Goal: Task Accomplishment & Management: Manage account settings

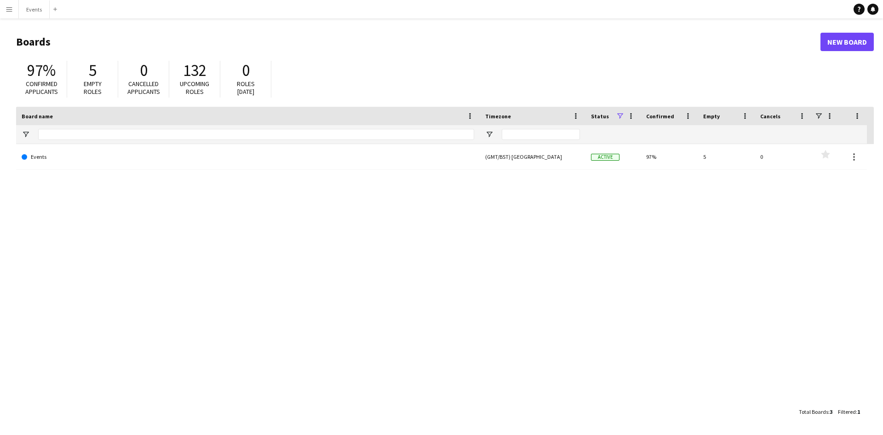
click at [6, 11] on app-icon "Menu" at bounding box center [9, 9] width 7 height 7
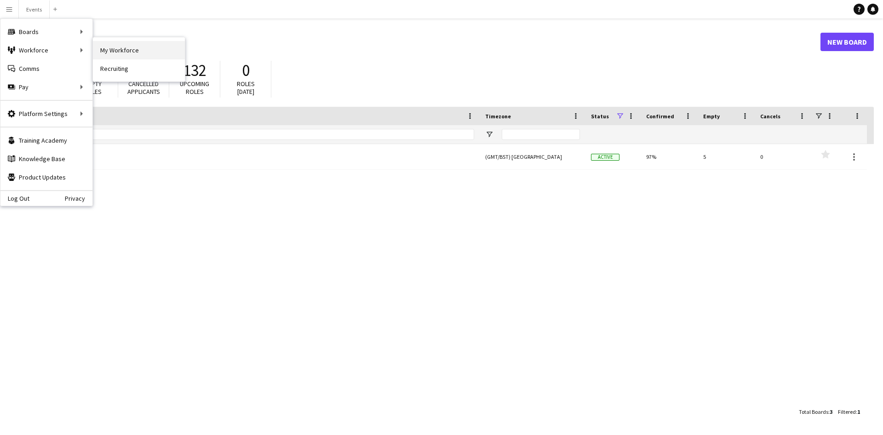
click at [120, 52] on link "My Workforce" at bounding box center [139, 50] width 92 height 18
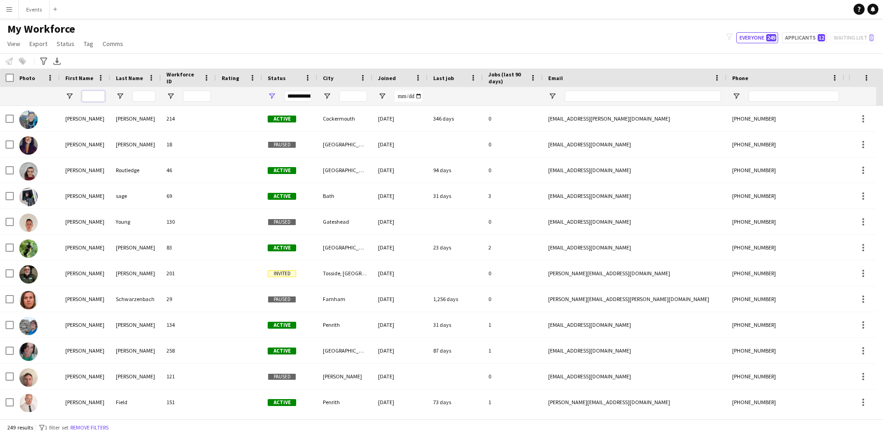
click at [96, 95] on input "First Name Filter Input" at bounding box center [93, 96] width 23 height 11
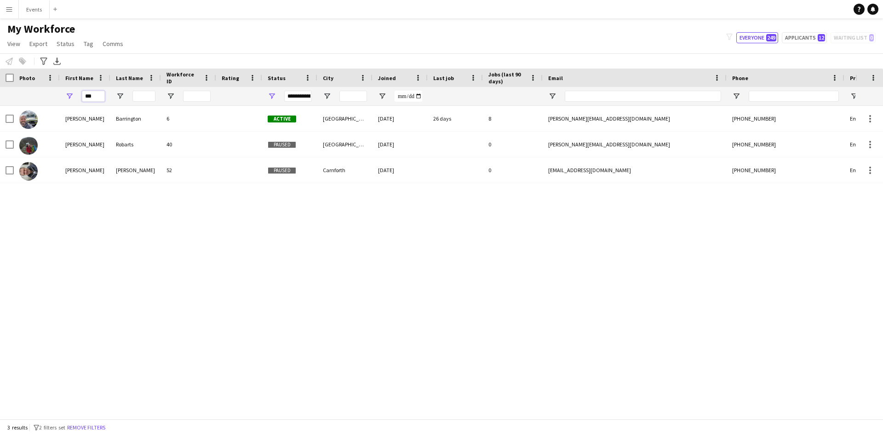
type input "***"
click at [63, 212] on div "[PERSON_NAME] 6 Active [GEOGRAPHIC_DATA] [DATE] 26 days 8 [PERSON_NAME][EMAIL_A…" at bounding box center [427, 259] width 855 height 306
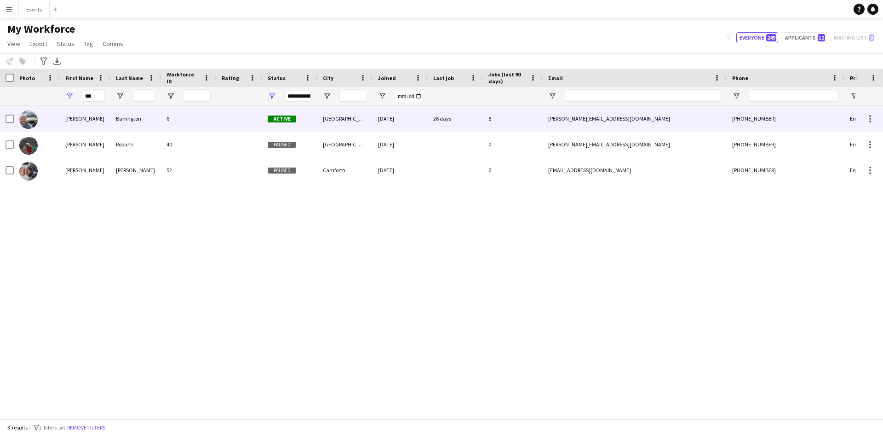
click at [32, 119] on img at bounding box center [28, 119] width 18 height 18
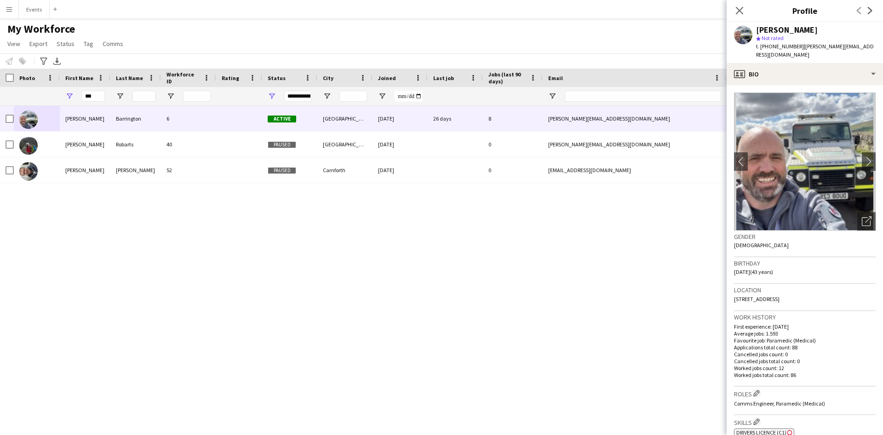
click at [758, 38] on polygon at bounding box center [758, 38] width 5 height 5
click at [770, 37] on span "Not rated" at bounding box center [772, 37] width 22 height 7
click at [790, 37] on div "star Not rated" at bounding box center [816, 38] width 120 height 8
click at [741, 16] on app-icon "Close pop-in" at bounding box center [739, 10] width 13 height 13
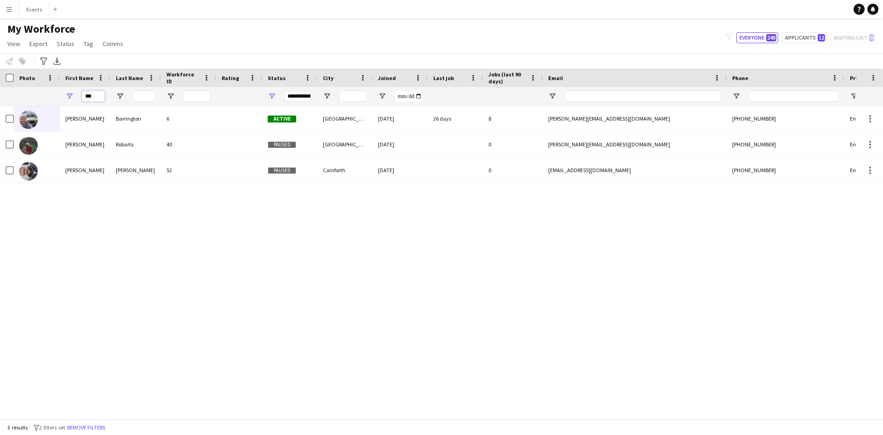
drag, startPoint x: 94, startPoint y: 96, endPoint x: 72, endPoint y: 95, distance: 22.1
click at [72, 95] on div "***" at bounding box center [85, 96] width 51 height 18
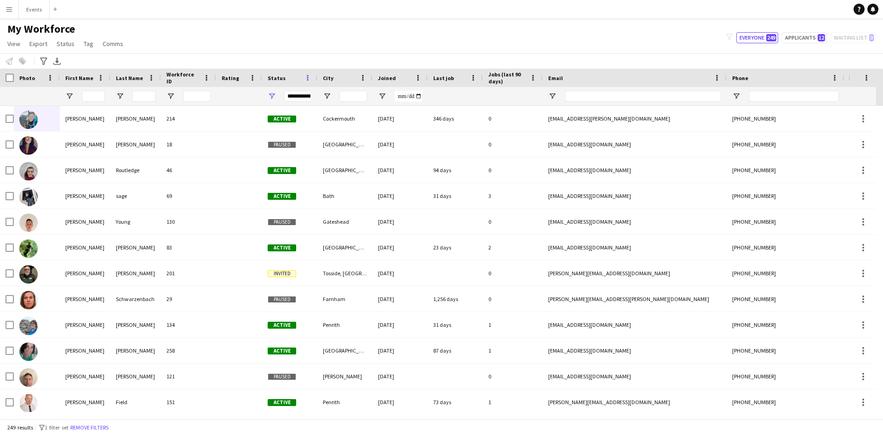
click at [306, 79] on span at bounding box center [307, 78] width 8 height 8
click at [344, 158] on span "Reset Columns" at bounding box center [354, 157] width 78 height 16
click at [301, 99] on div "**********" at bounding box center [298, 96] width 28 height 11
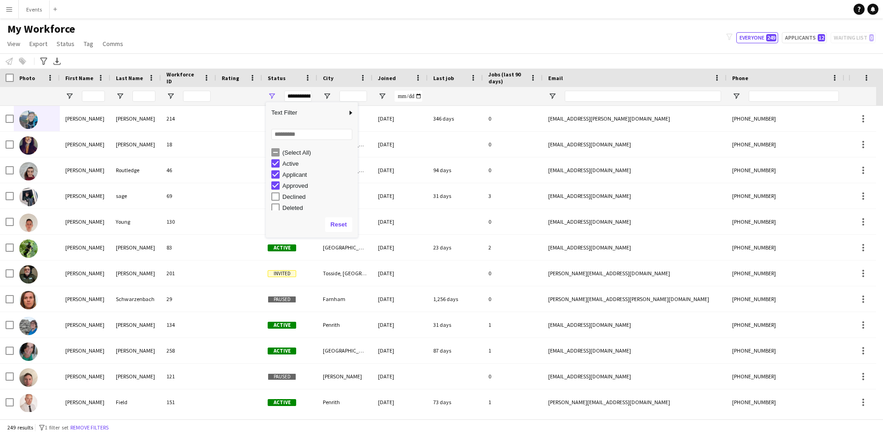
click at [296, 175] on div "Applicant" at bounding box center [318, 174] width 73 height 7
click at [295, 184] on div "Approved" at bounding box center [318, 185] width 73 height 7
click at [294, 161] on div "In progress" at bounding box center [318, 160] width 73 height 7
drag, startPoint x: 296, startPoint y: 174, endPoint x: 298, endPoint y: 185, distance: 10.7
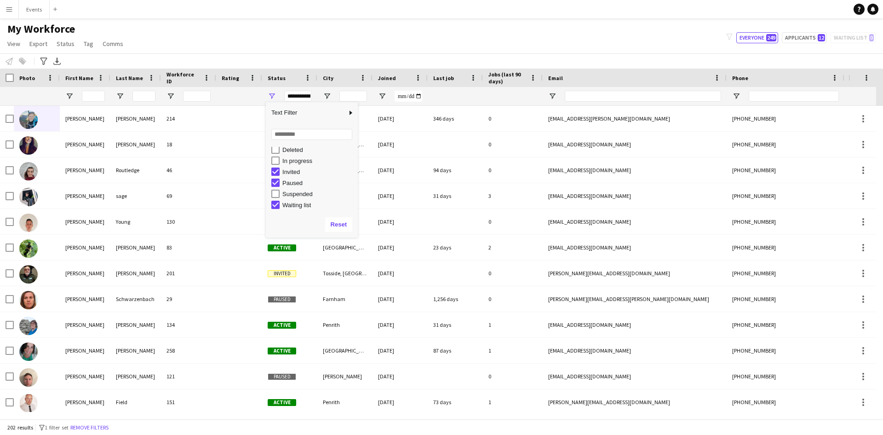
click at [295, 174] on div "Invited" at bounding box center [318, 171] width 73 height 7
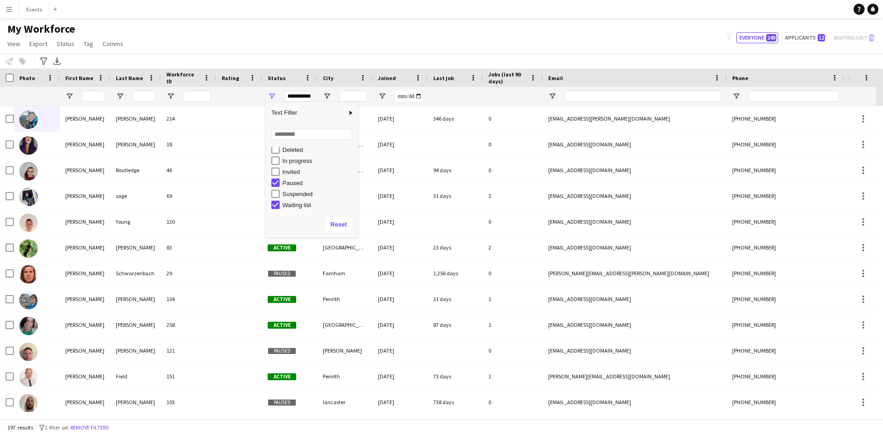
click at [298, 185] on div "Paused" at bounding box center [318, 182] width 73 height 7
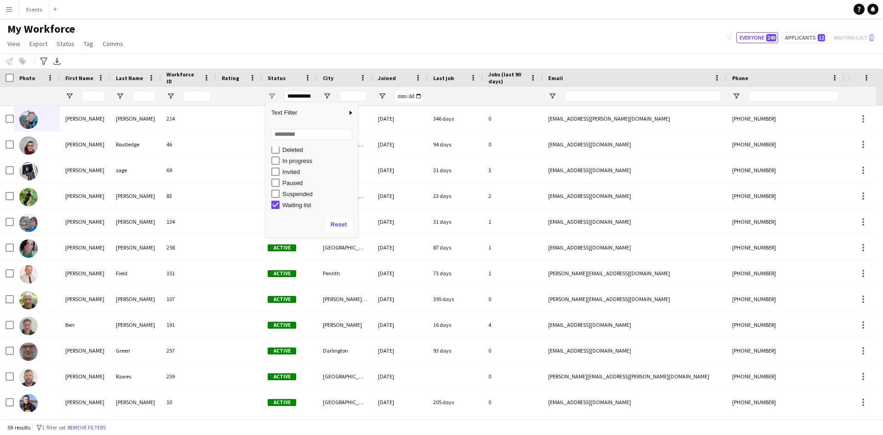
click at [304, 204] on div "Waiting list" at bounding box center [318, 204] width 73 height 7
click at [322, 174] on div "Invited" at bounding box center [318, 171] width 73 height 7
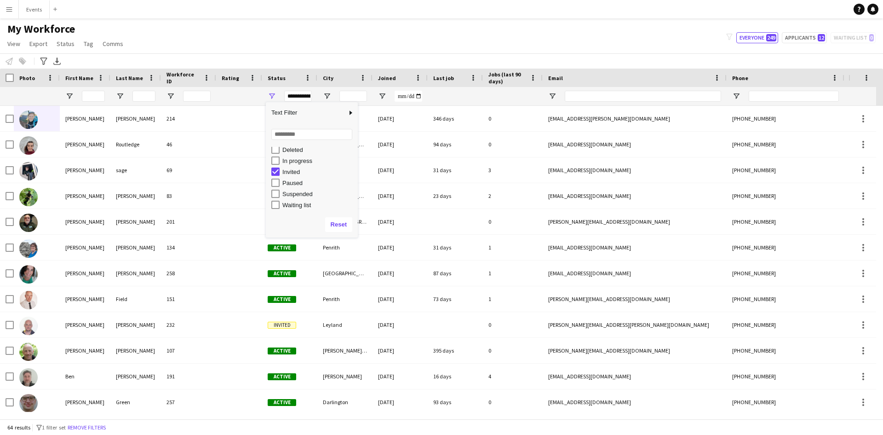
click at [283, 171] on div "Invited" at bounding box center [318, 171] width 73 height 7
type input "**********"
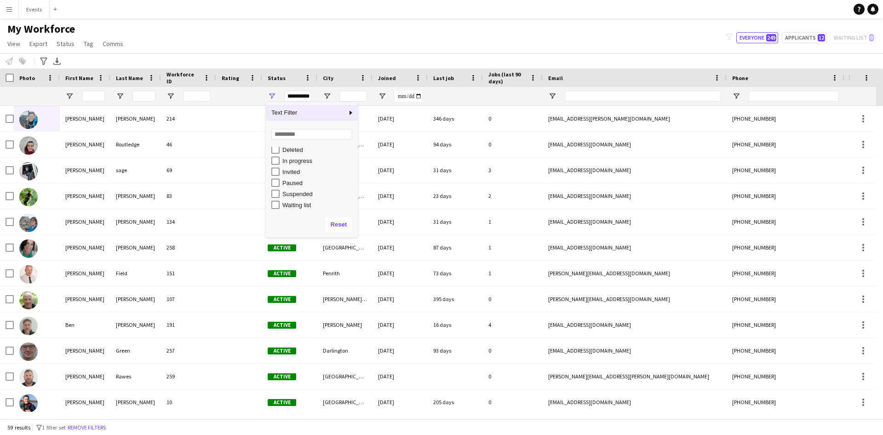
click at [352, 112] on span "Column Filter" at bounding box center [351, 113] width 8 height 8
click at [350, 112] on span "Column Filter" at bounding box center [351, 113] width 8 height 8
click at [303, 104] on div "Text Filter Loading... No matches. Deleted In progress Invited Paused Suspended" at bounding box center [312, 169] width 92 height 135
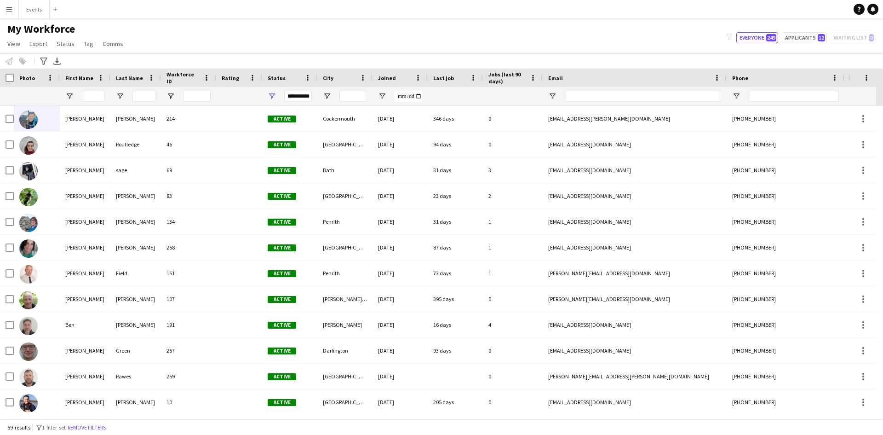
click at [314, 92] on div "**********" at bounding box center [289, 96] width 55 height 18
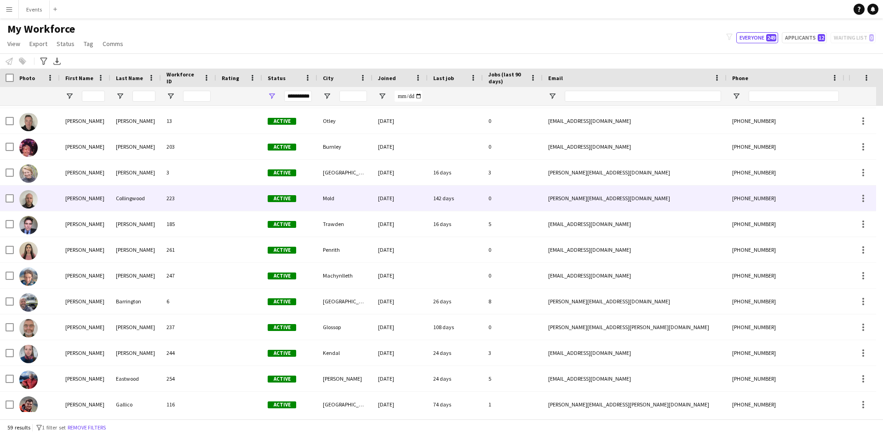
scroll to position [0, 0]
